Goal: Communication & Community: Answer question/provide support

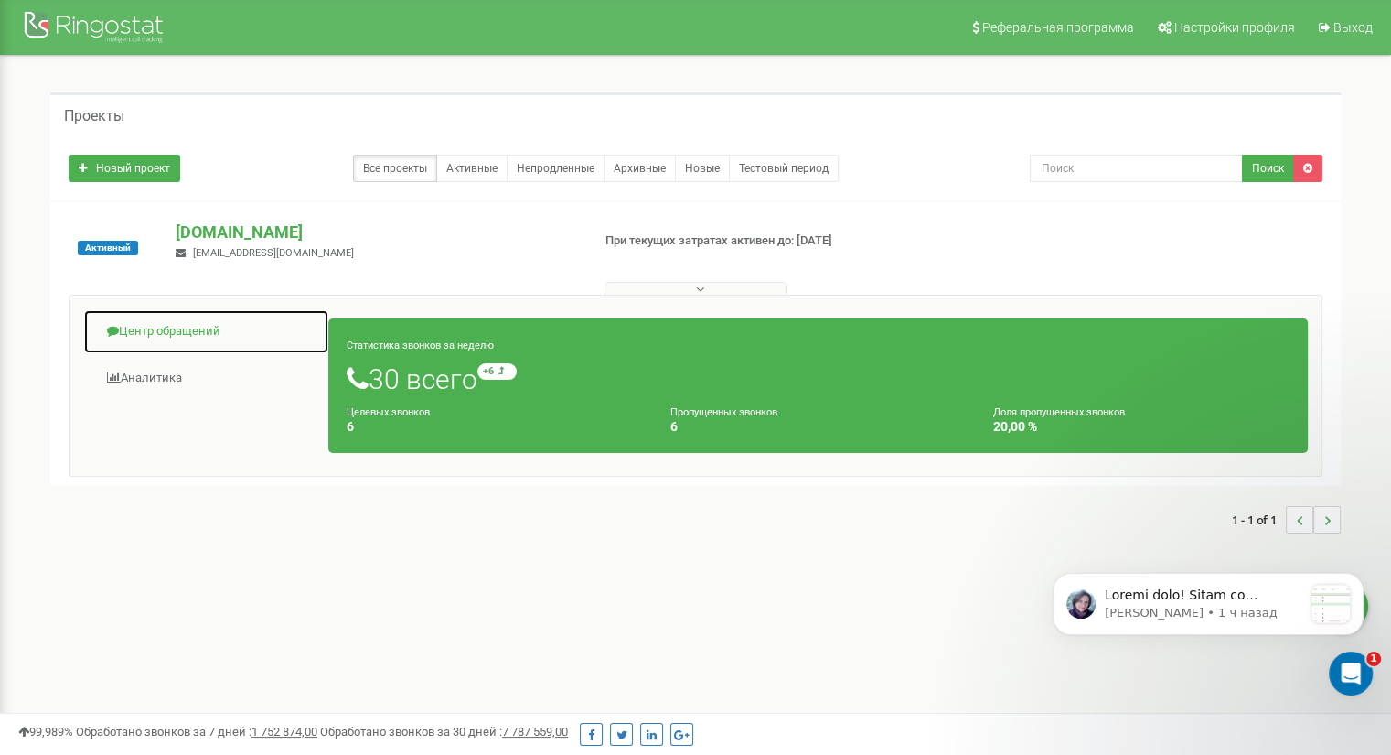
click at [178, 339] on link "Центр обращений" at bounding box center [206, 331] width 246 height 45
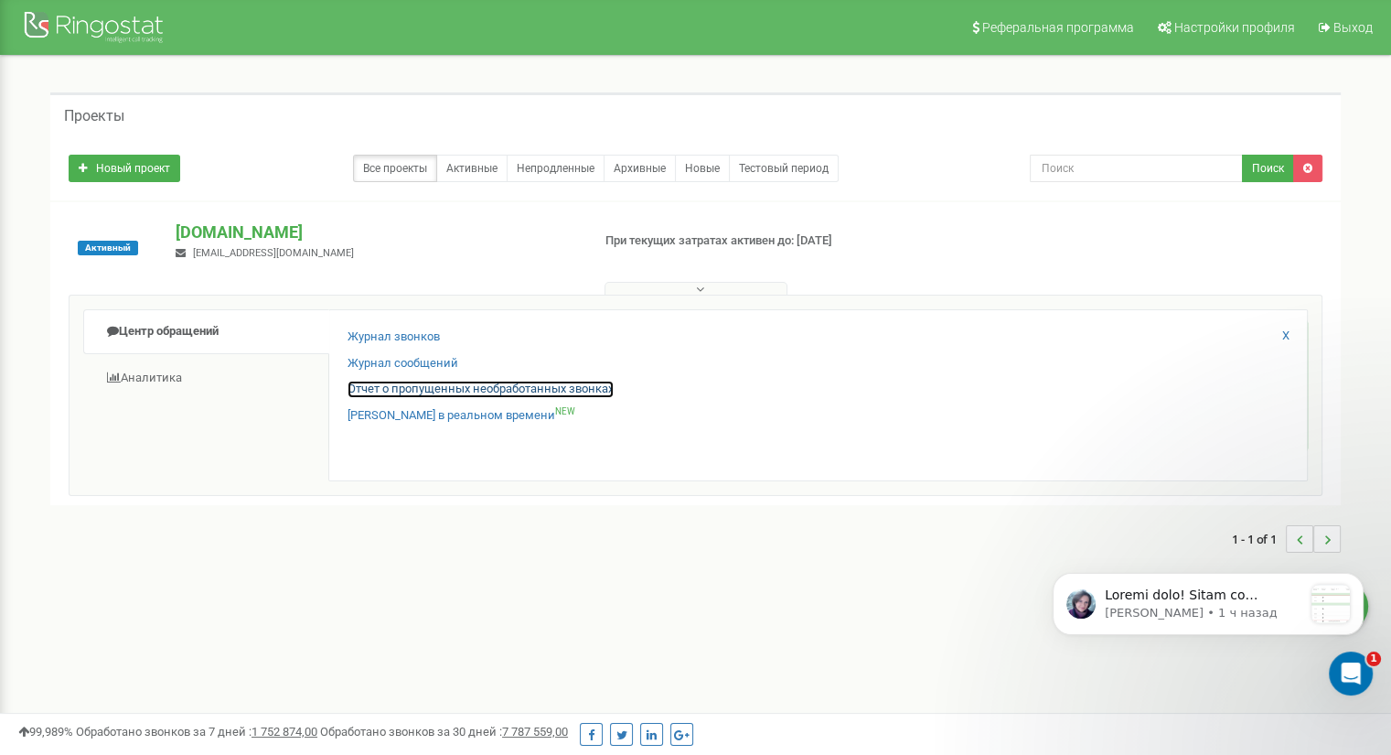
click at [482, 390] on link "Отчет о пропущенных необработанных звонках" at bounding box center [481, 389] width 266 height 17
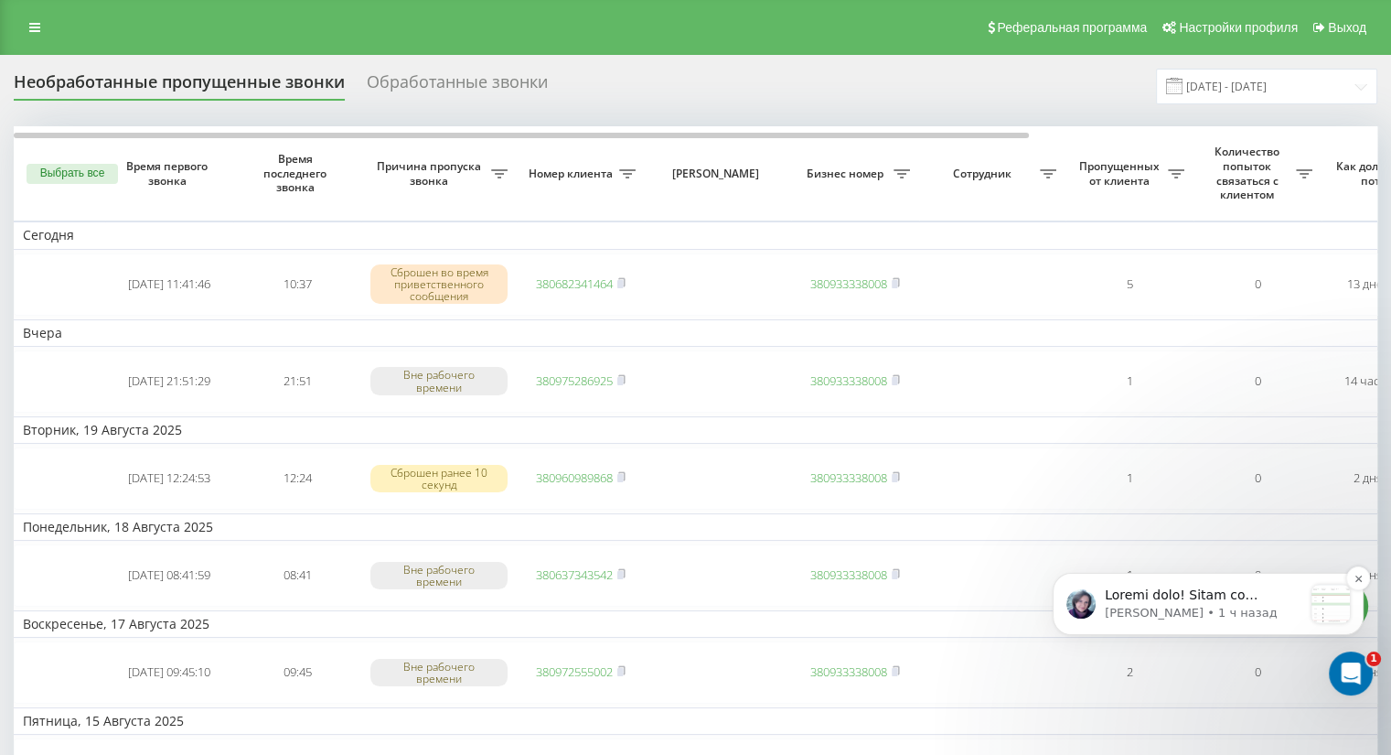
click at [1219, 601] on p "message notification from Valentyna, 1 ч назад. Добрий день! Дякую за очікуванн…" at bounding box center [1204, 595] width 198 height 18
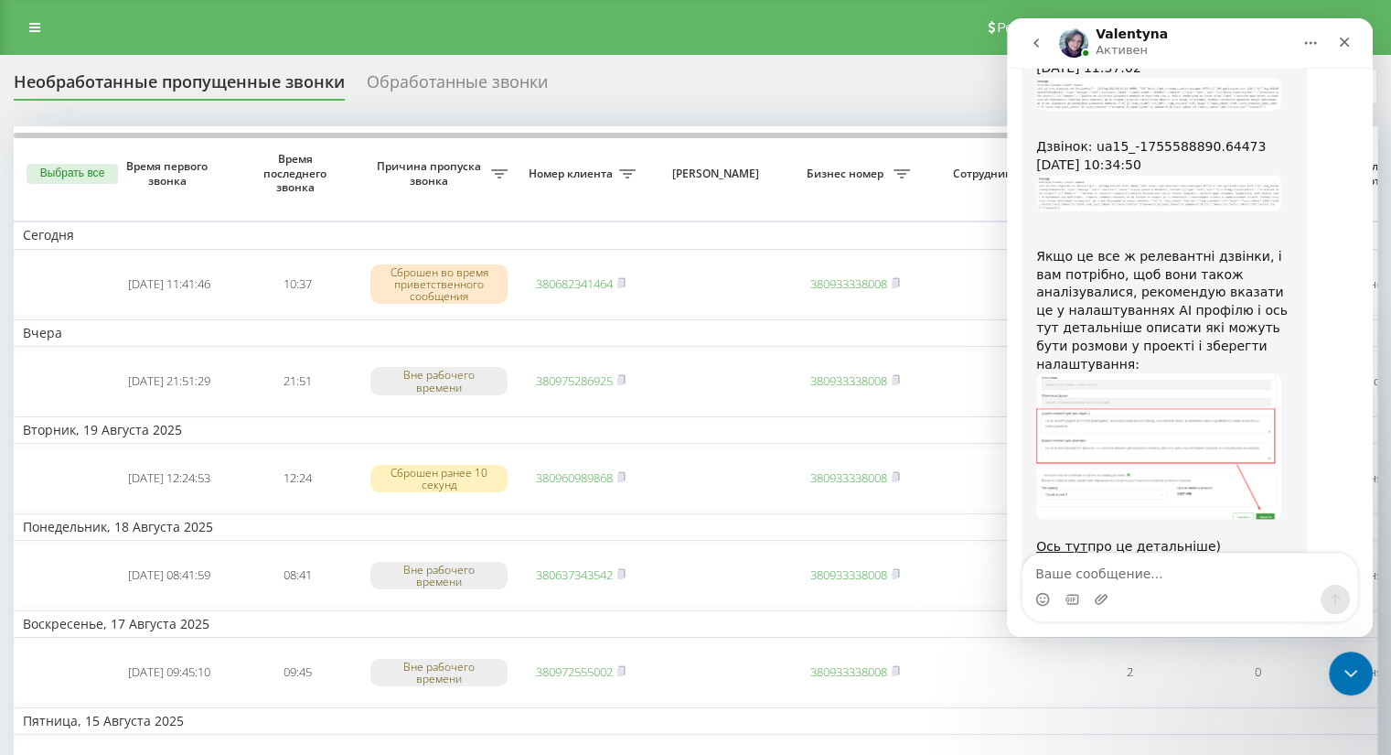
scroll to position [2129, 0]
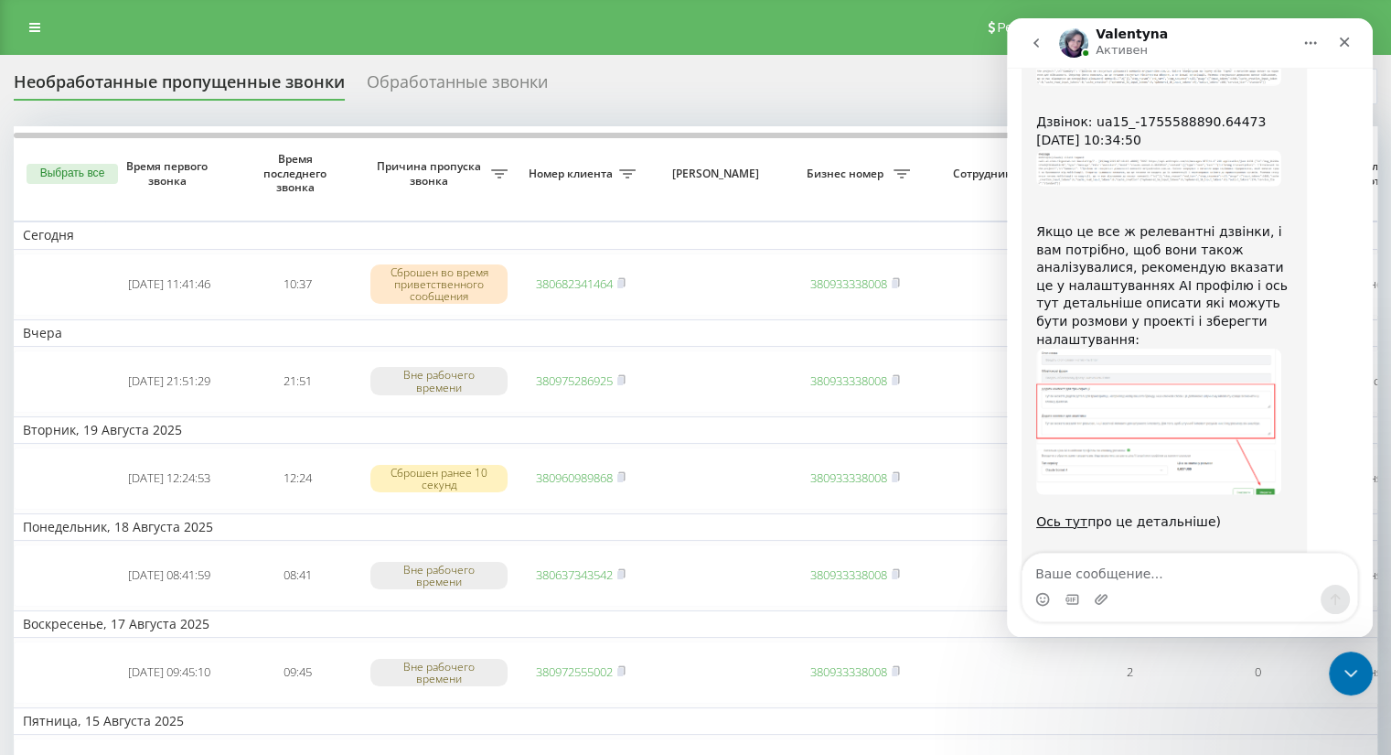
click at [1130, 349] on img "Valentyna говорит…" at bounding box center [1159, 422] width 245 height 146
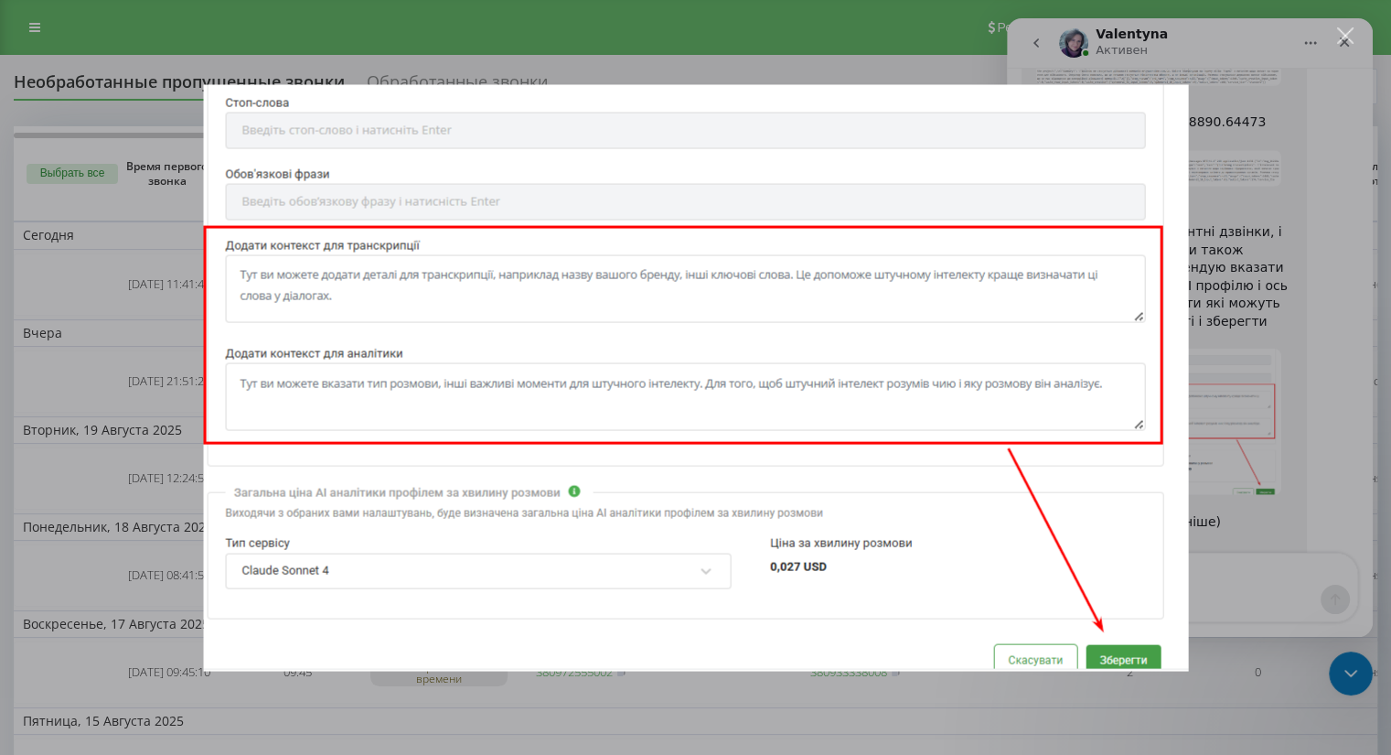
scroll to position [0, 0]
click at [1284, 424] on div "Мессенджер Intercom" at bounding box center [695, 377] width 1391 height 755
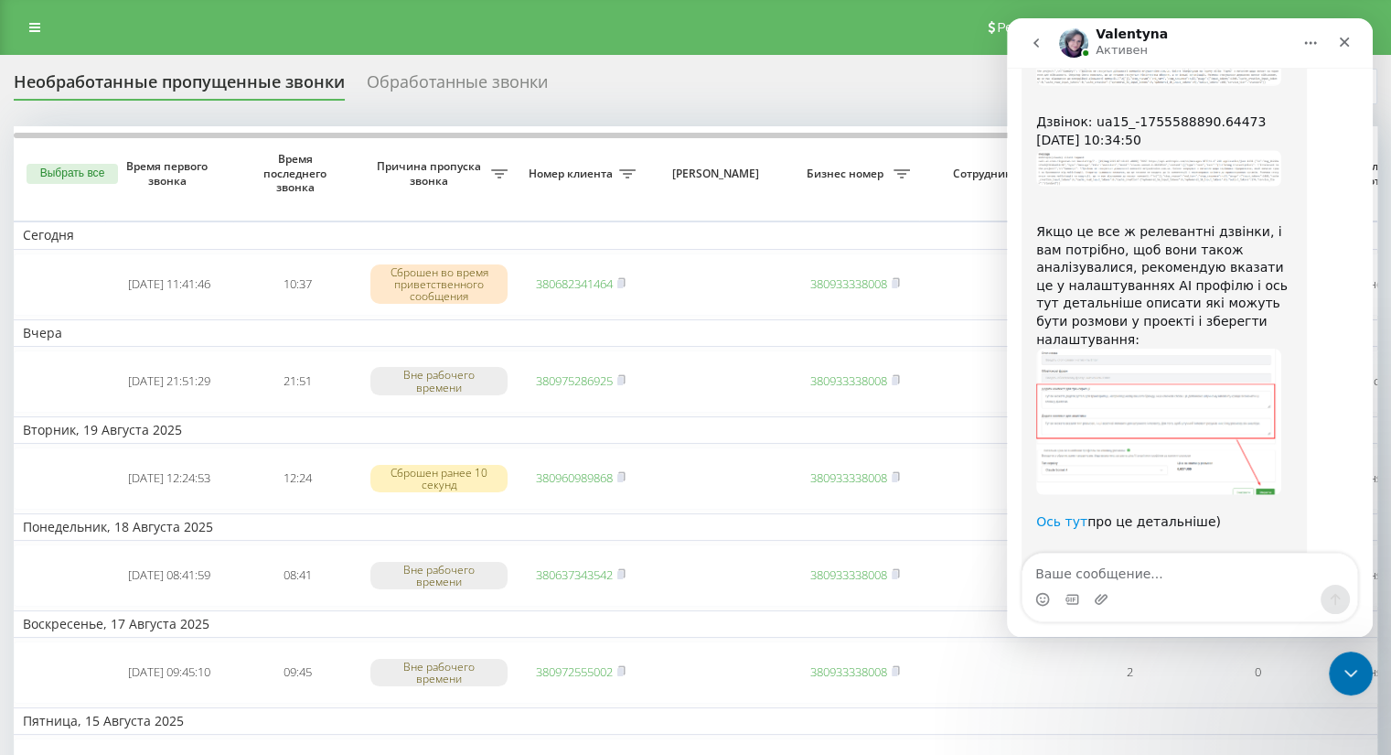
click at [1063, 514] on link "Ось тут" at bounding box center [1062, 521] width 51 height 15
click at [31, 34] on icon at bounding box center [34, 27] width 11 height 13
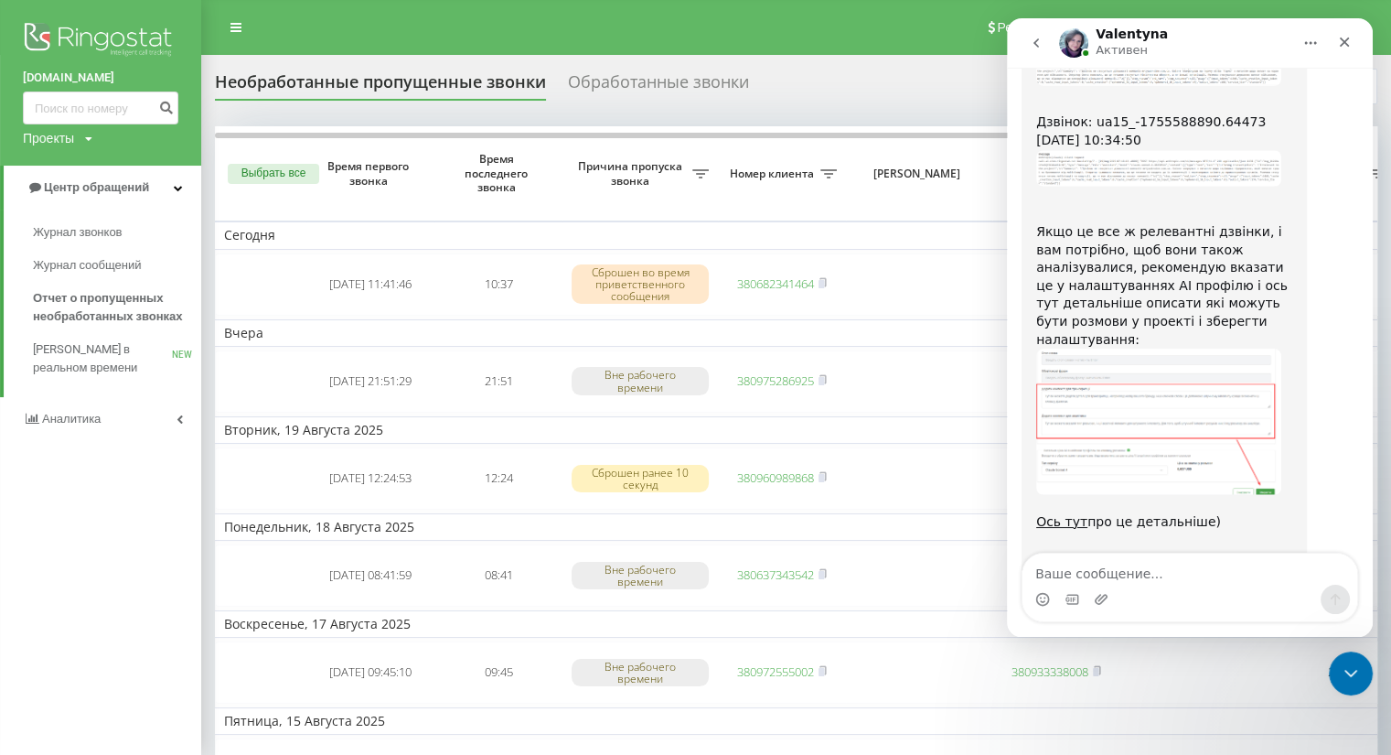
click at [92, 140] on icon at bounding box center [88, 139] width 7 height 11
click at [181, 424] on link "Аналитика" at bounding box center [100, 419] width 201 height 44
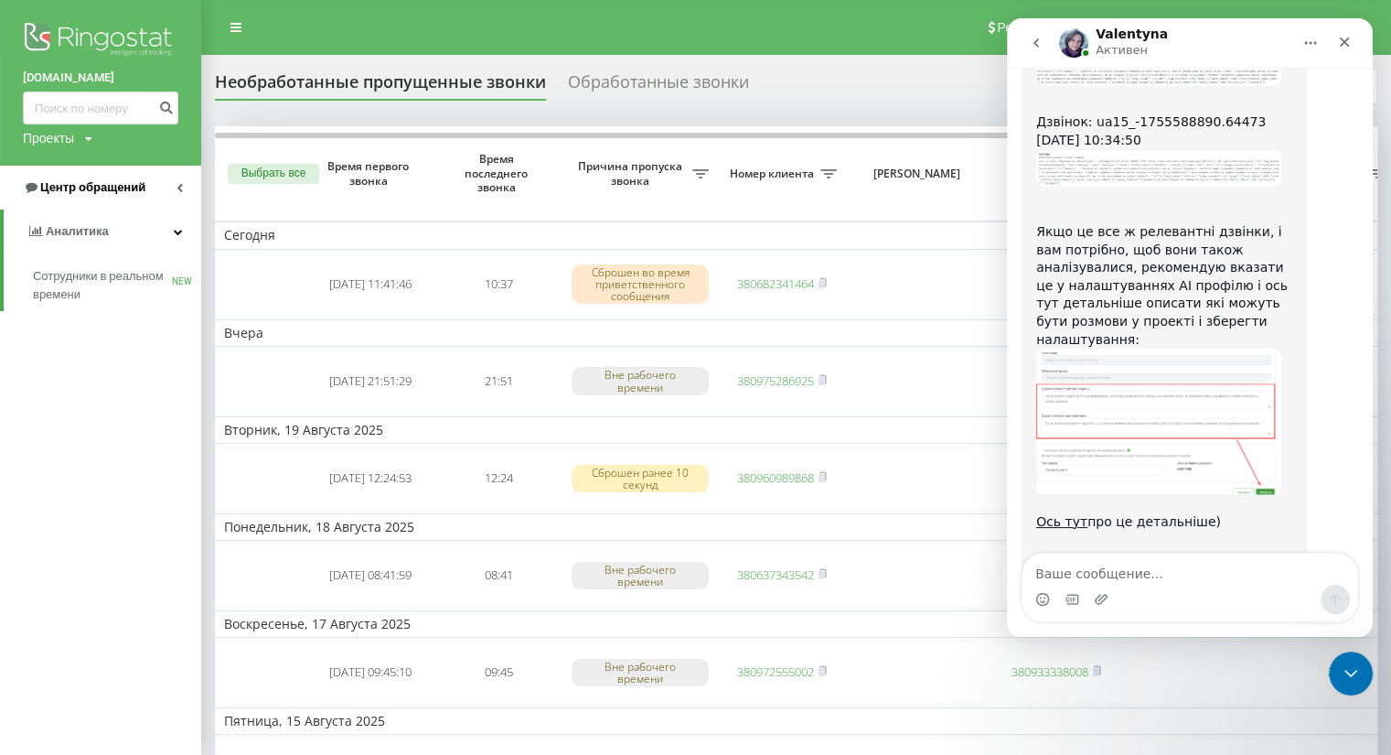
click at [188, 190] on link "Центр обращений" at bounding box center [100, 188] width 201 height 44
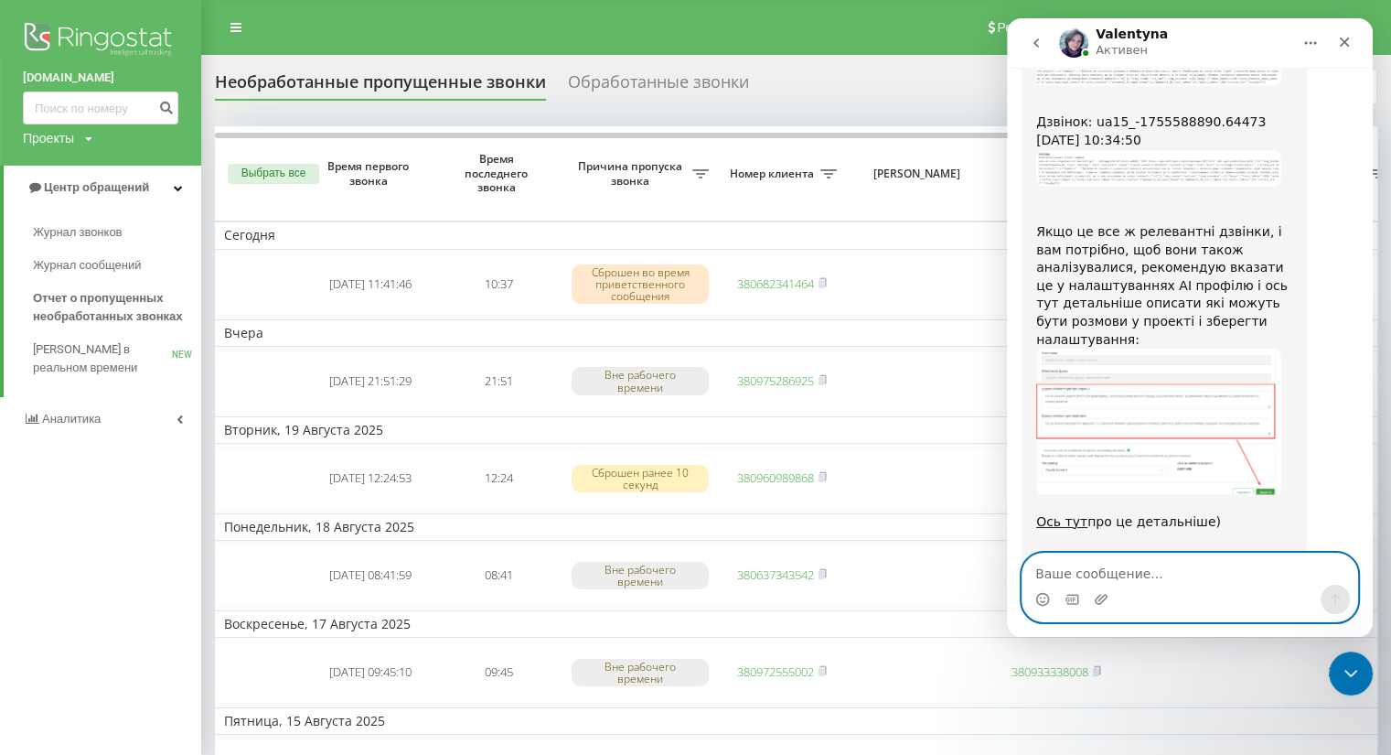
click at [1096, 570] on textarea "Ваше сообщение..." at bounding box center [1190, 568] width 335 height 31
click at [1042, 575] on textarea "дуже дякую вам за відповідь." at bounding box center [1190, 568] width 335 height 31
click at [1114, 574] on textarea "Дуже дякую вам за відповідь." at bounding box center [1190, 568] width 335 height 31
click at [1230, 576] on textarea "Дуже дякую вам за відповідь." at bounding box center [1190, 568] width 335 height 31
type textarea "Дуже дякую вам за відповідь"
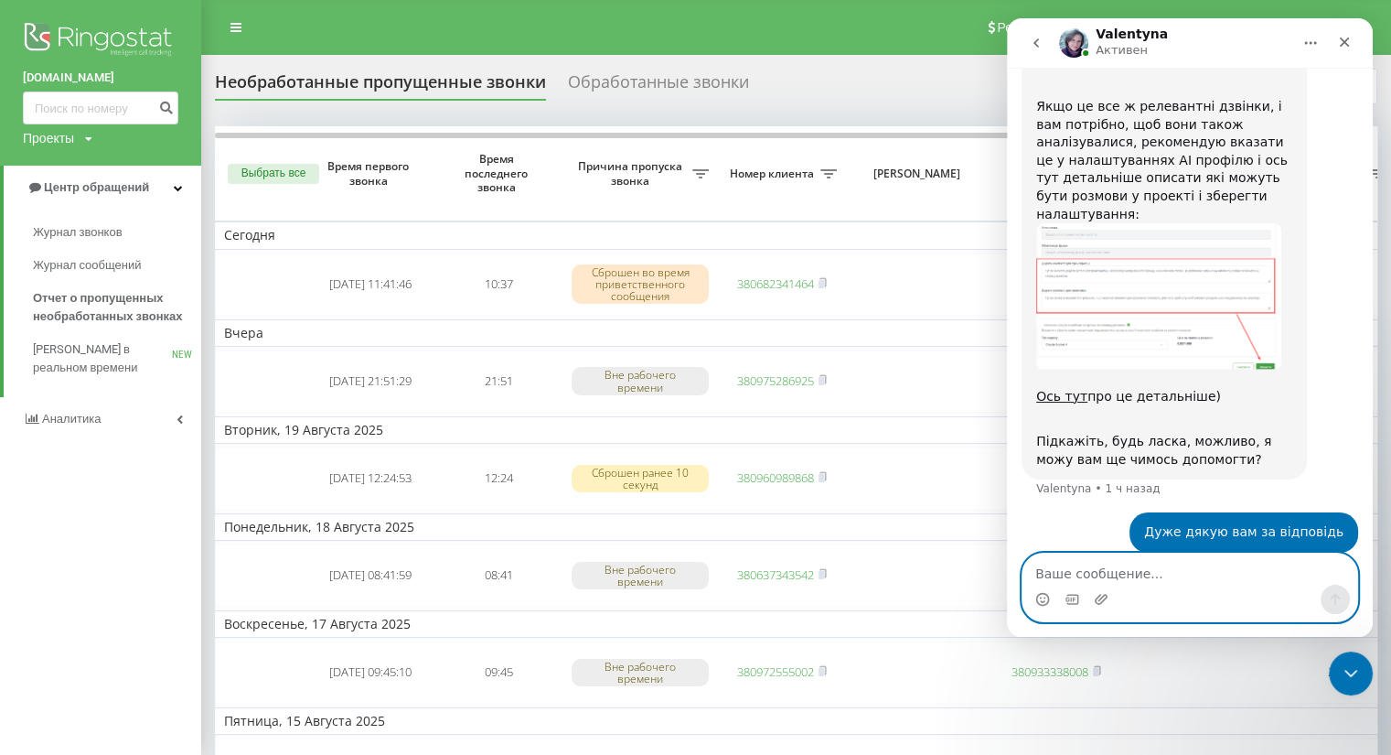
scroll to position [2254, 0]
type textarea "щ"
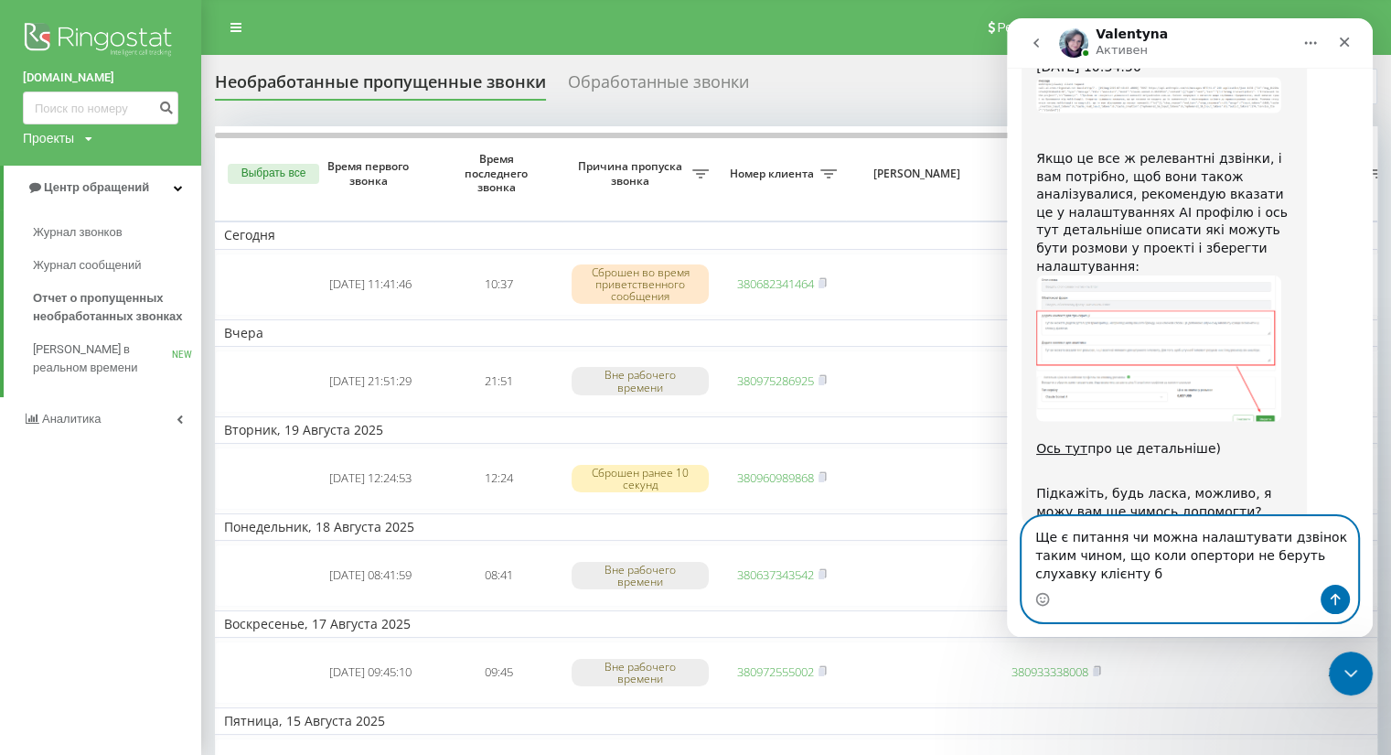
scroll to position [2220, 0]
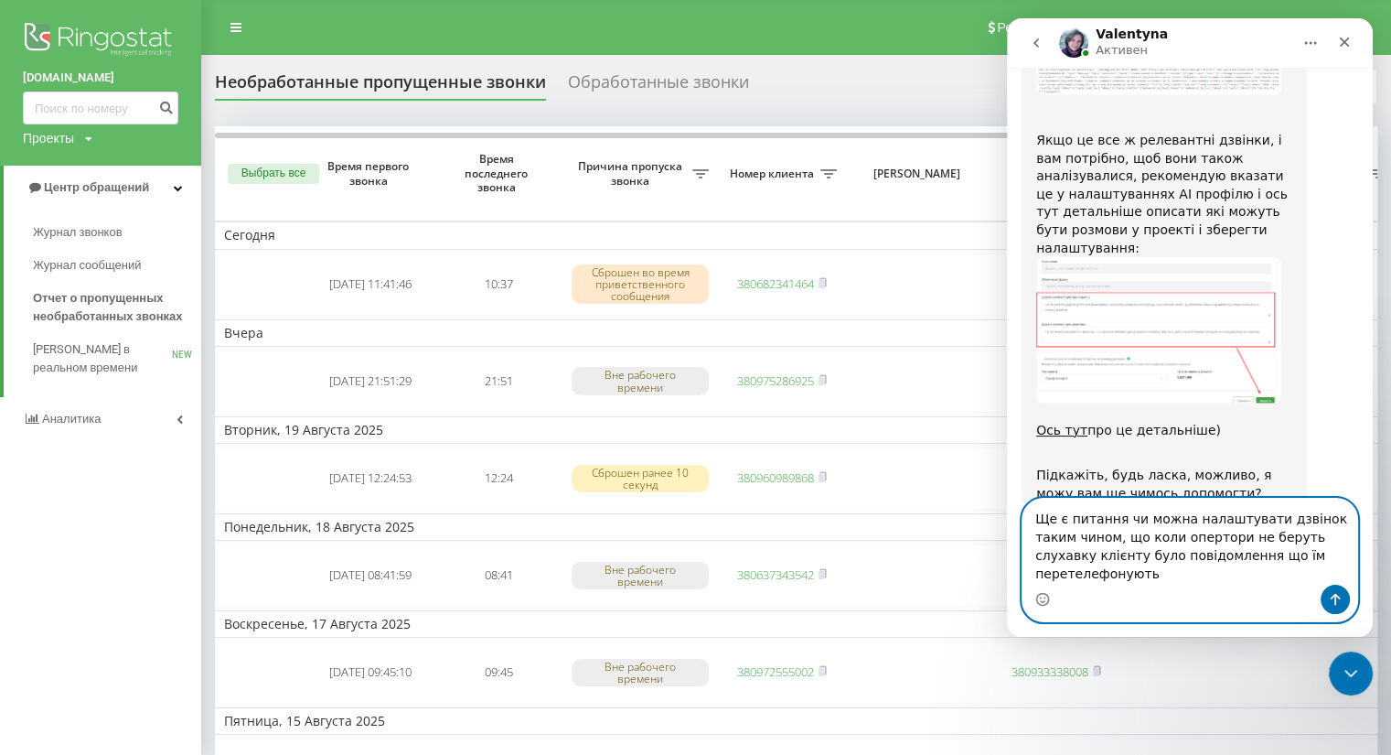
click at [1150, 576] on textarea "Ще є питання чи можна налаштувати дзвінок таким чином, що коли опертори не беру…" at bounding box center [1190, 542] width 335 height 86
click at [1286, 574] on textarea "Ще є питання чи можна налаштувати дзвінок таким чином, що коли опертори не беру…" at bounding box center [1190, 542] width 335 height 86
type textarea "Ще є питання чи можна налаштувати дзвінок таким чином, що коли опертори не беру…"
click at [1349, 602] on button "Отправить сообщение…" at bounding box center [1335, 599] width 29 height 29
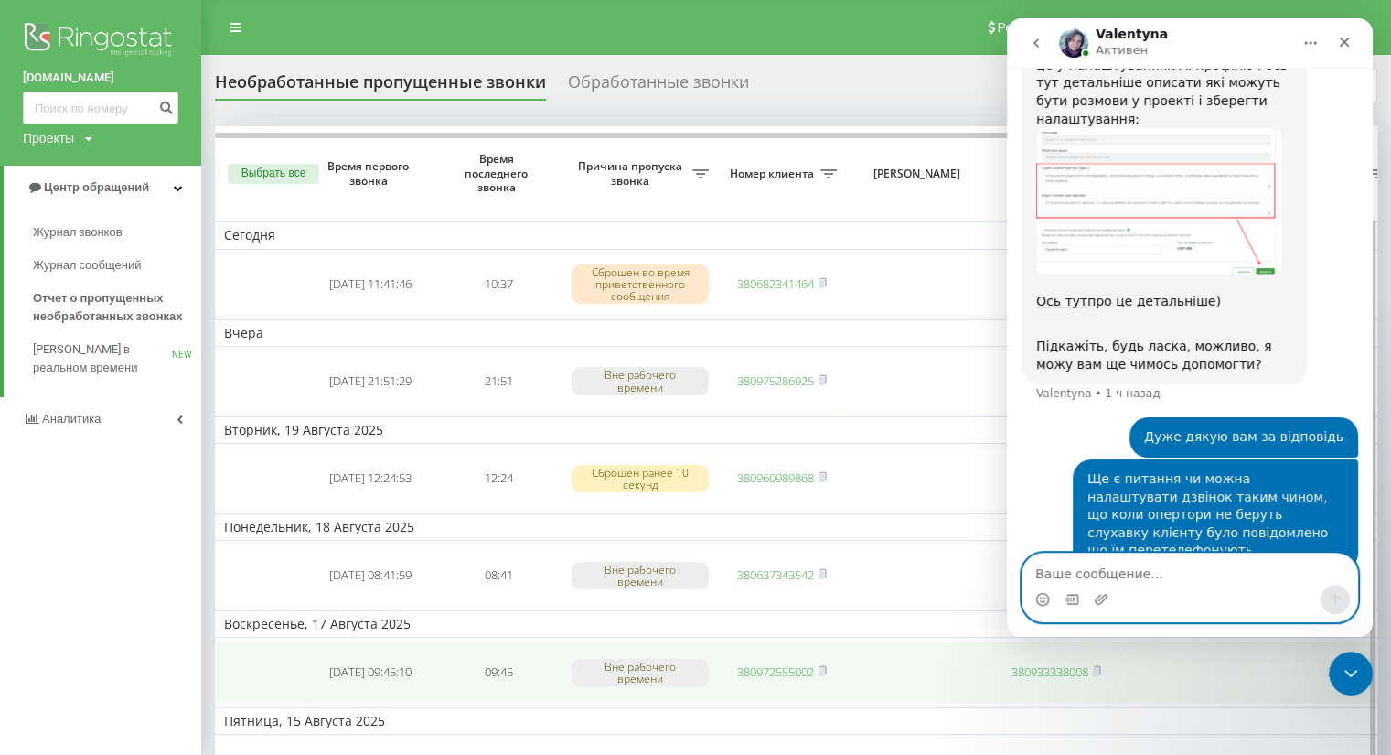
scroll to position [2352, 0]
type textarea "Дякую"
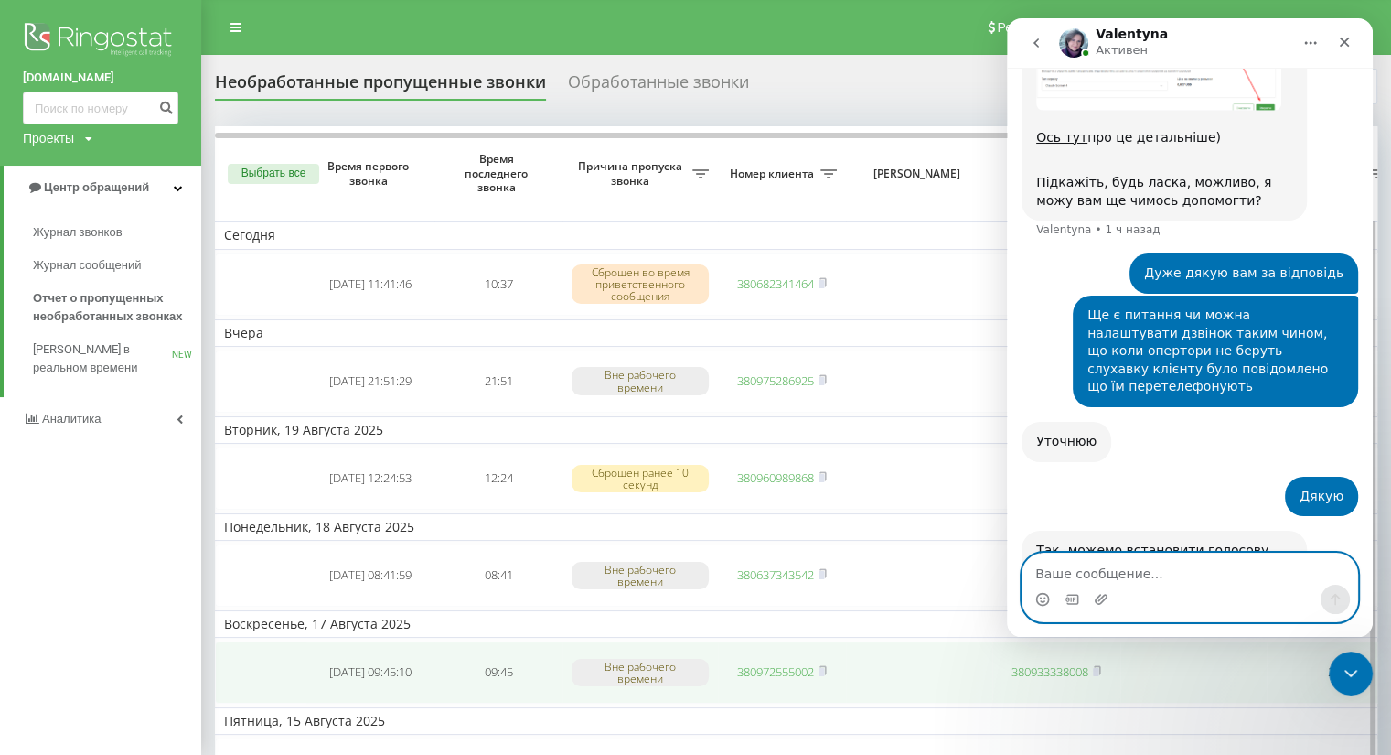
scroll to position [2553, 0]
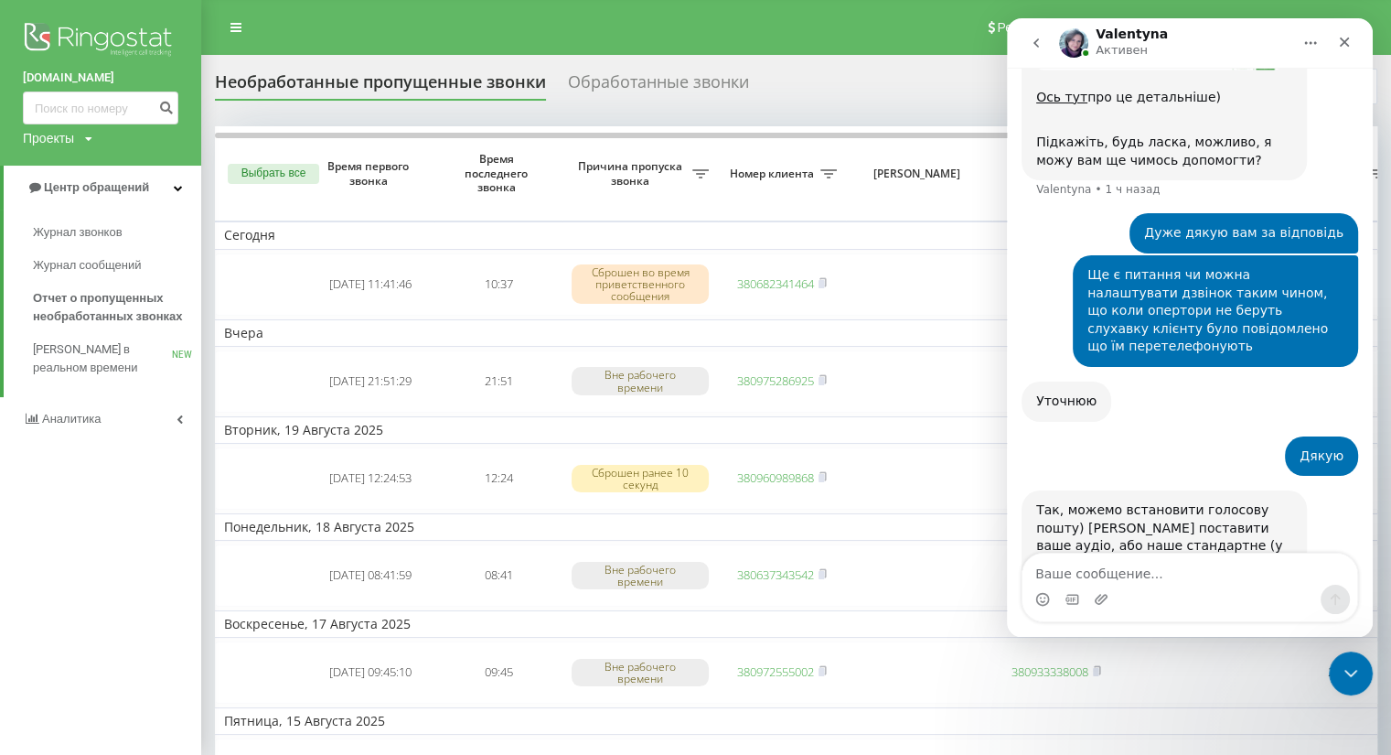
click at [1101, 610] on div "Автовідпов... (укр).wav" at bounding box center [1132, 619] width 155 height 19
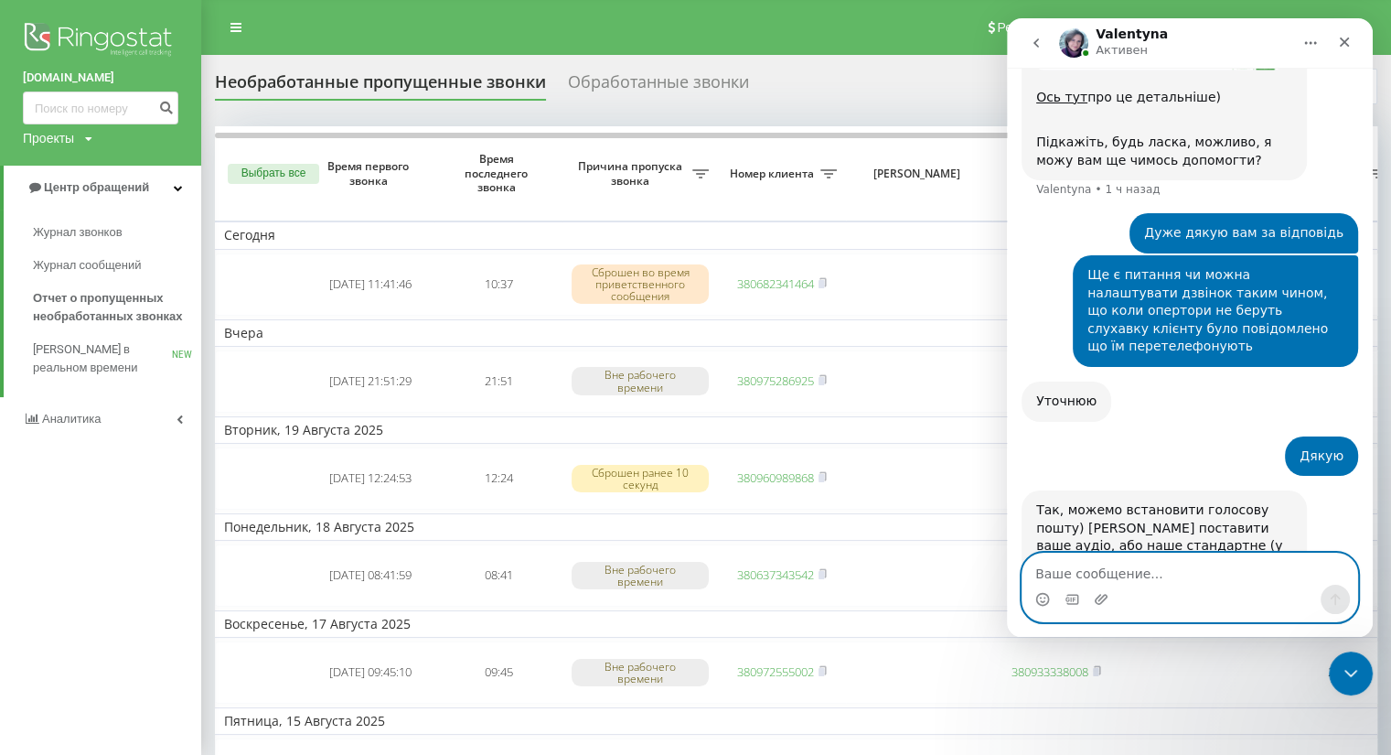
click at [1098, 573] on textarea "Ваше сообщение..." at bounding box center [1190, 568] width 335 height 31
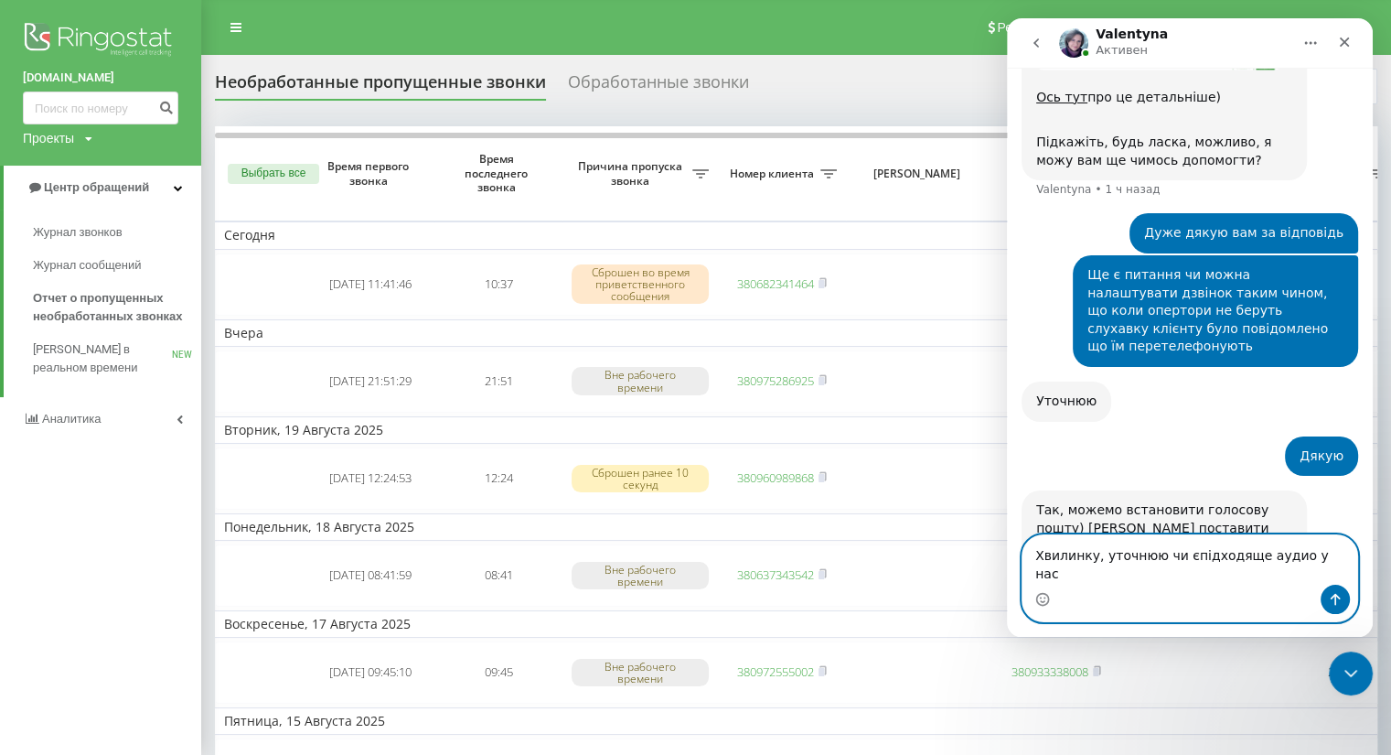
click at [1178, 579] on textarea "Хвилинку, уточнюю чи єпідходяще аудио у нас" at bounding box center [1190, 559] width 335 height 49
click at [1324, 575] on textarea "Хвилинку, уточнюю чи є підходяще аудио у нас" at bounding box center [1190, 559] width 335 height 49
type textarea "Хвилинку, уточнюю чи є підходяще аудио у нас"
click at [1338, 600] on icon "Отправить сообщение…" at bounding box center [1335, 599] width 15 height 15
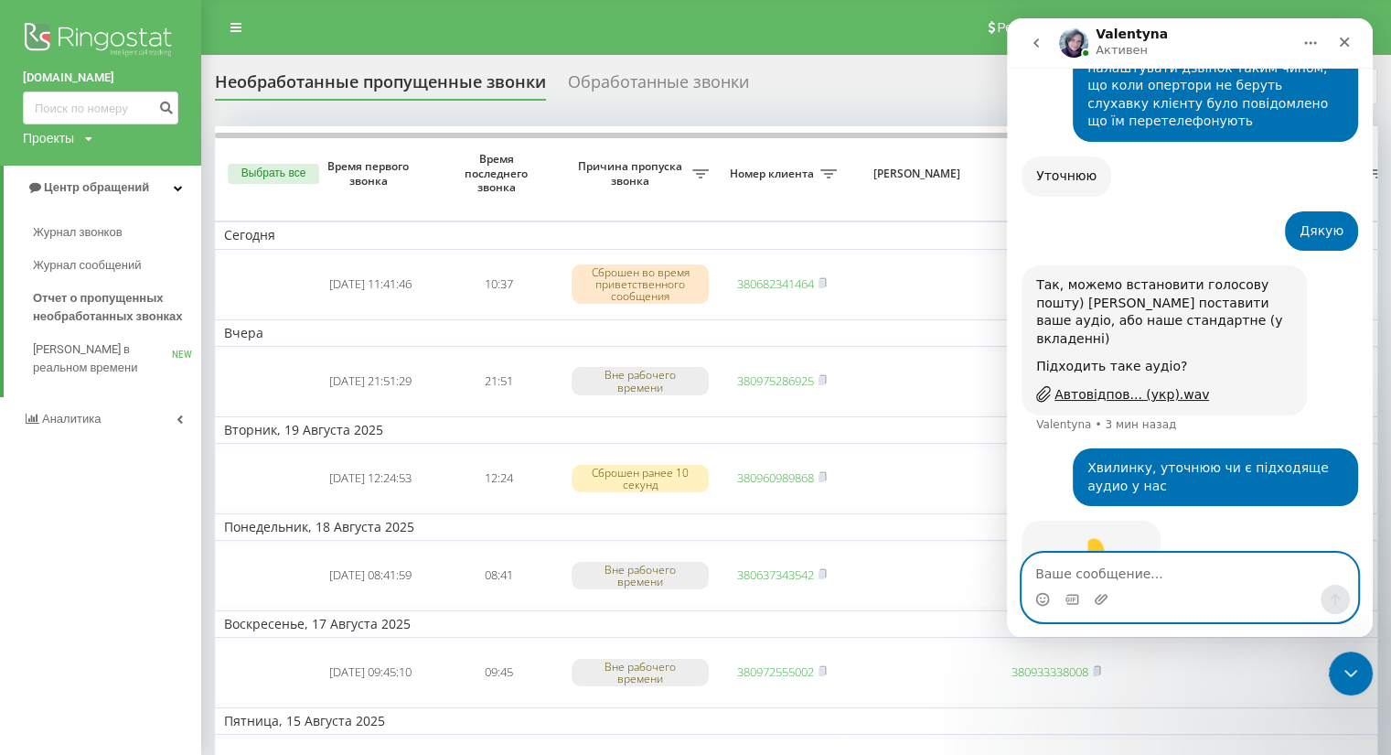
scroll to position [2779, 0]
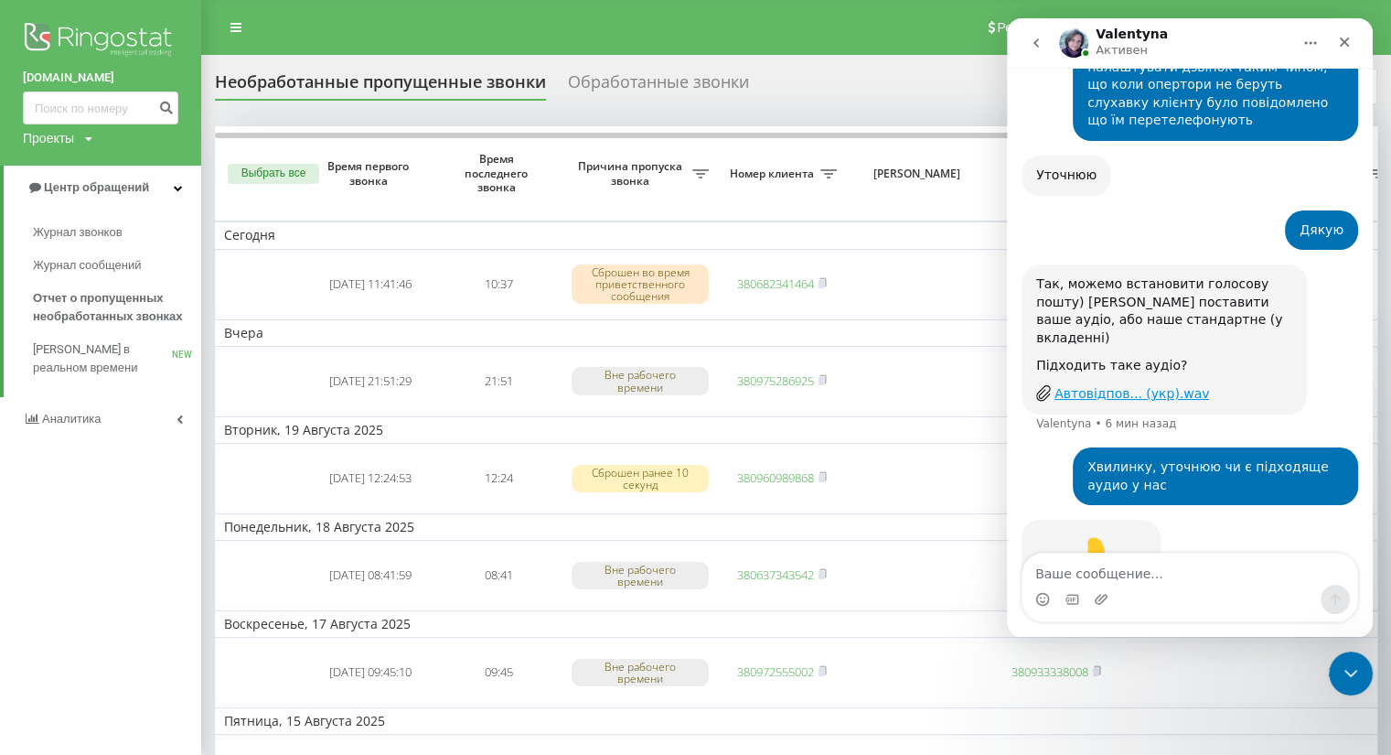
click at [1135, 384] on div "Автовідпов... (укр).wav" at bounding box center [1132, 393] width 155 height 19
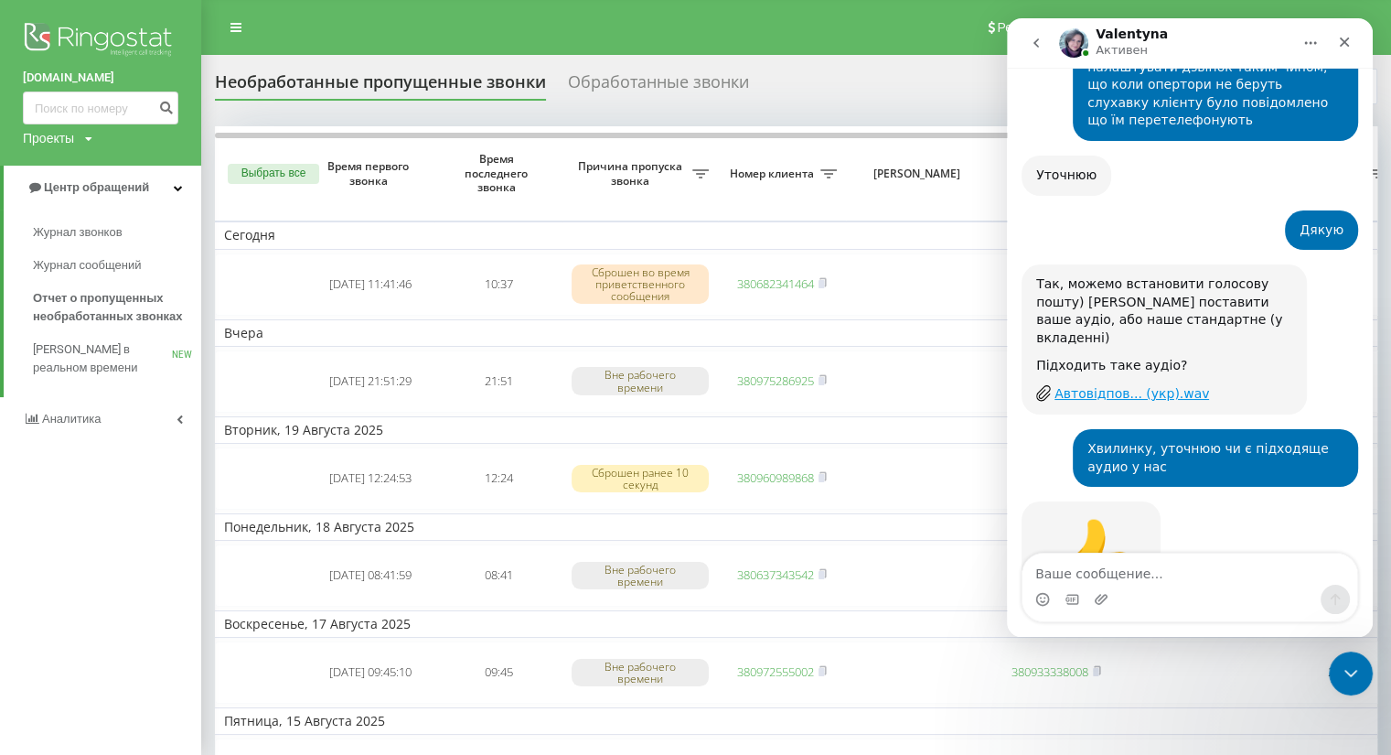
scroll to position [2761, 0]
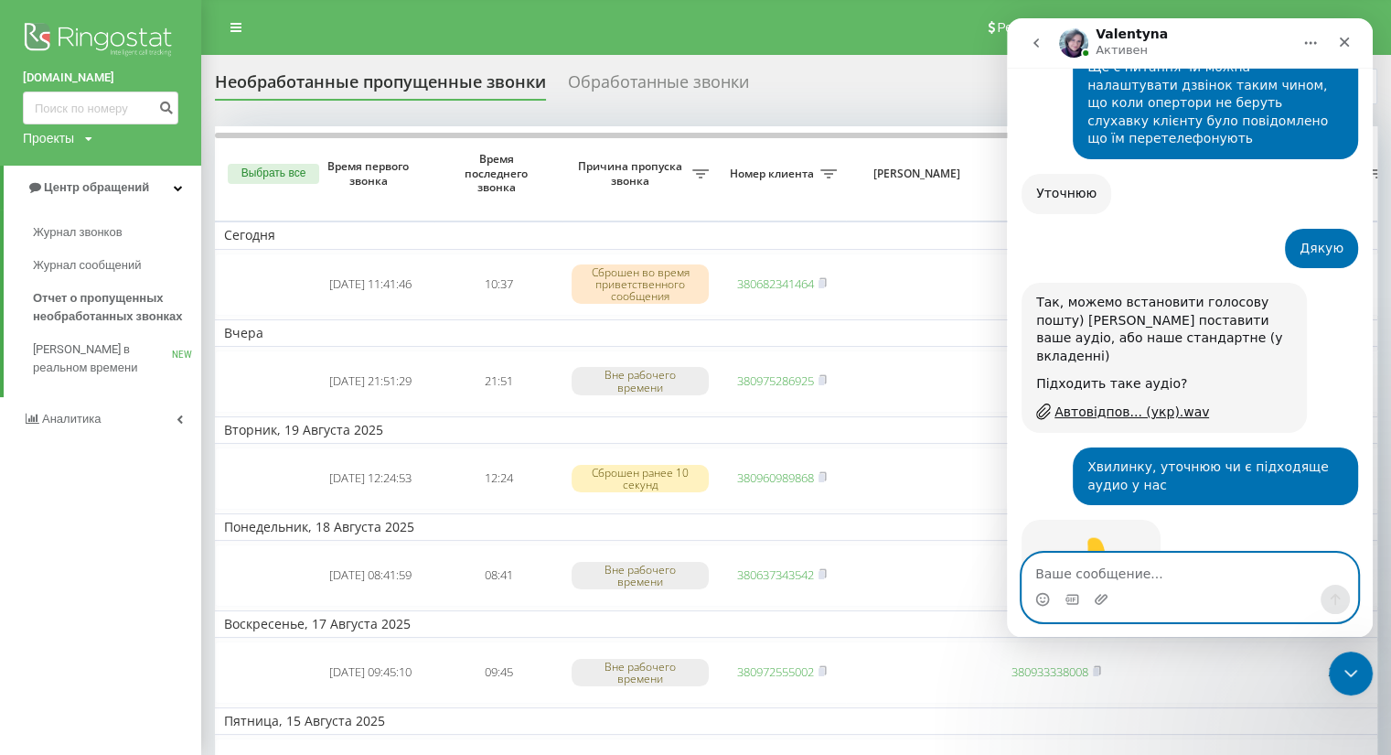
click at [1080, 578] on textarea "Ваше сообщение..." at bounding box center [1190, 568] width 335 height 31
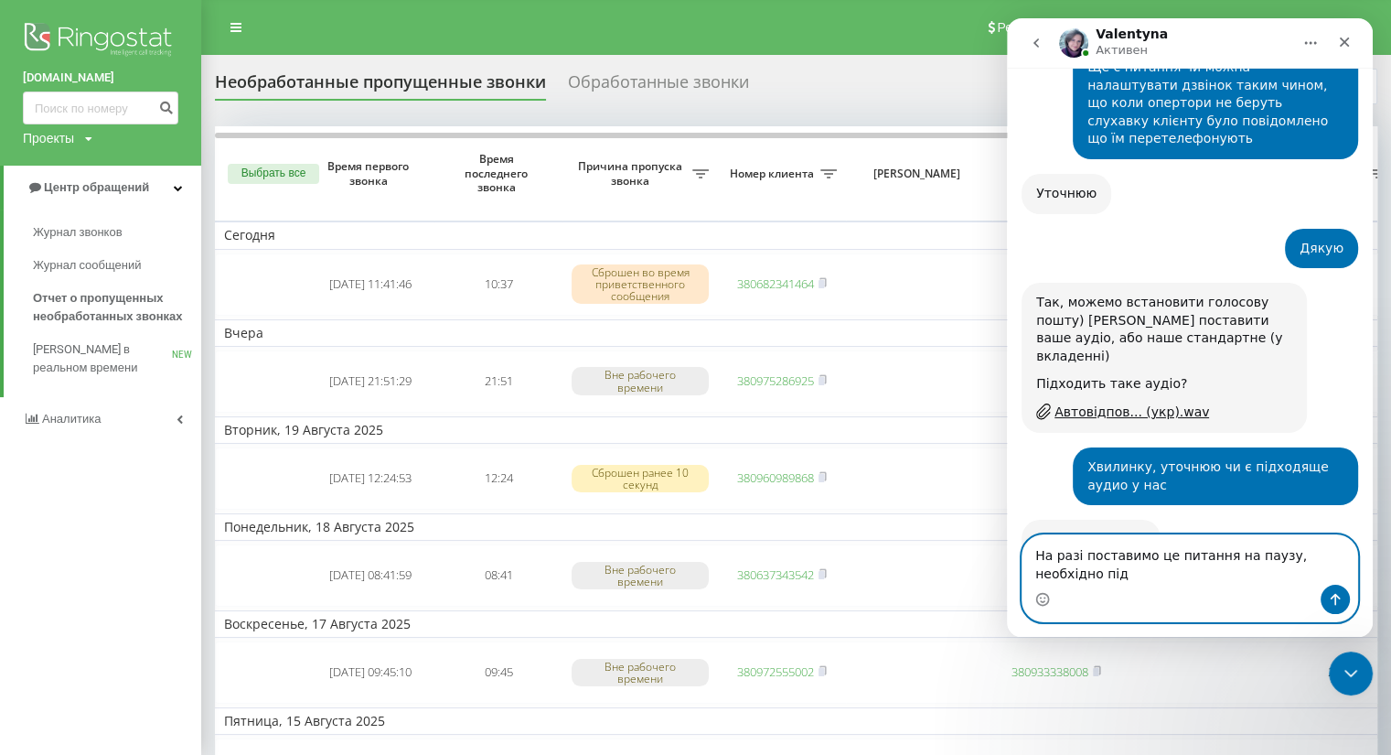
scroll to position [2779, 0]
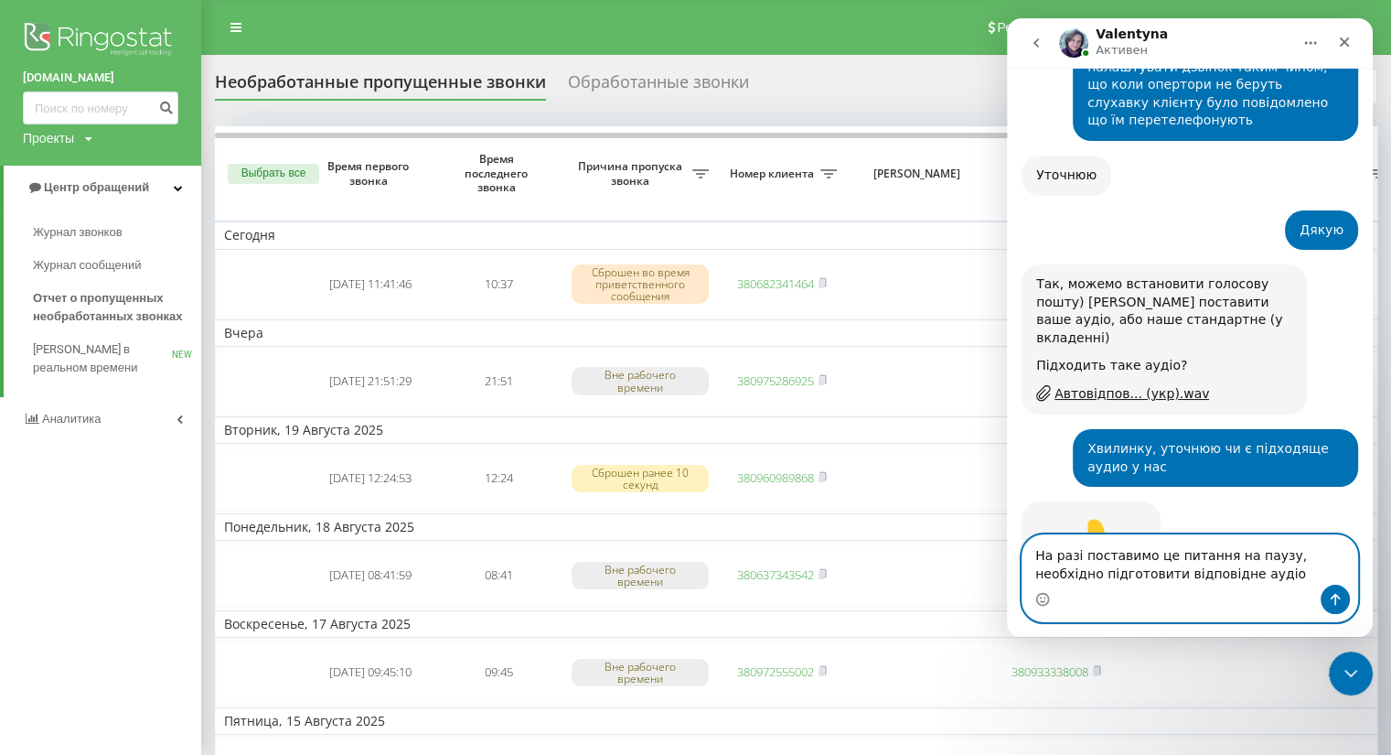
type textarea "На разі поставимо це питання на паузу, необхідно підготовити відповідне аудіо"
click at [1338, 608] on button "Отправить сообщение…" at bounding box center [1335, 599] width 29 height 29
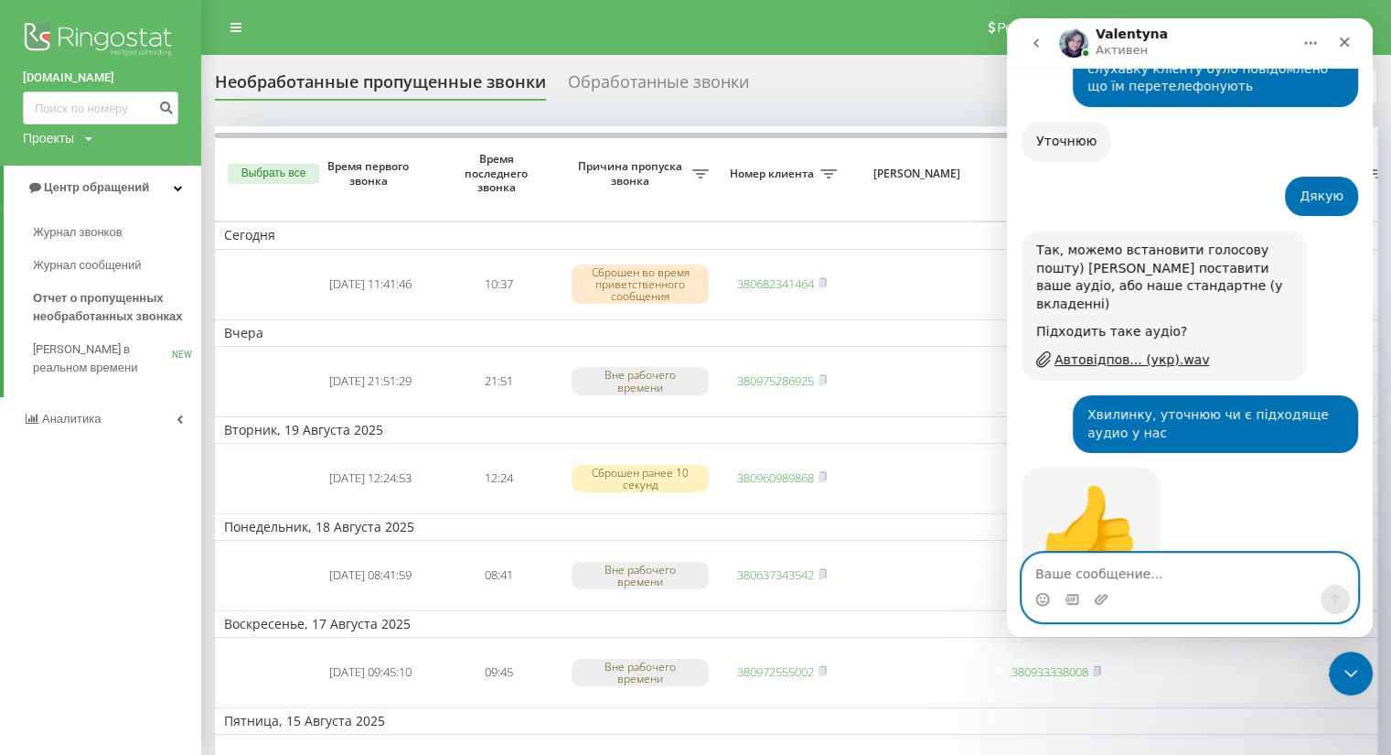
scroll to position [2833, 0]
